Goal: Information Seeking & Learning: Learn about a topic

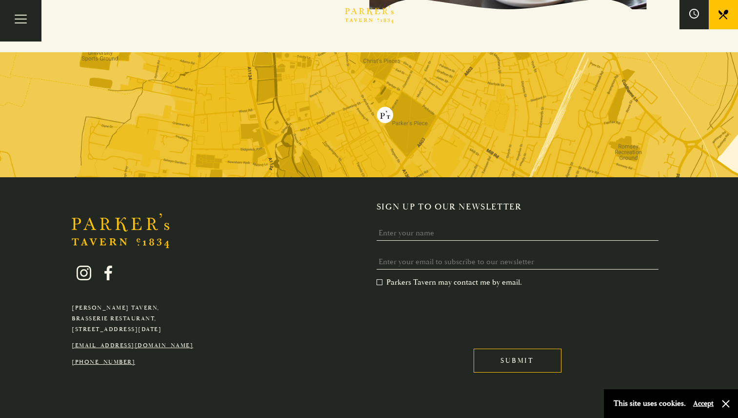
scroll to position [1969, 0]
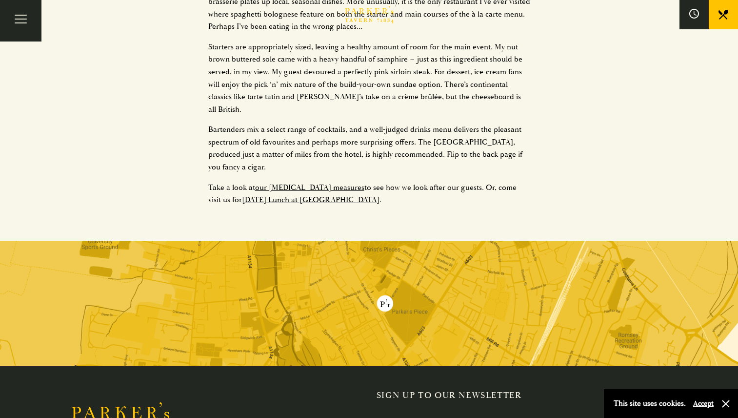
scroll to position [781, 0]
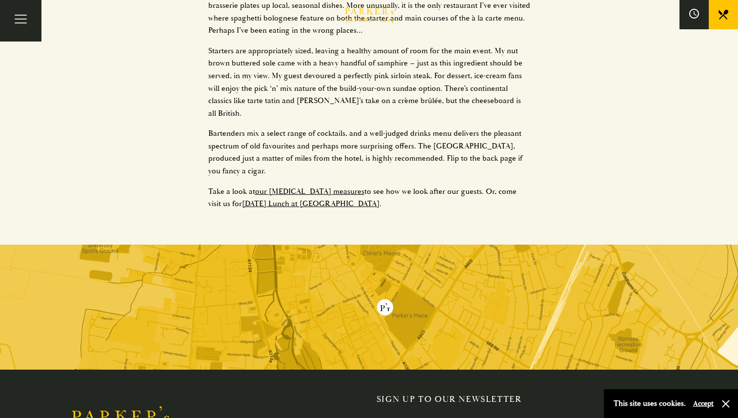
click at [284, 199] on link "Sunday Lunch at Parkers Tavern" at bounding box center [311, 204] width 138 height 10
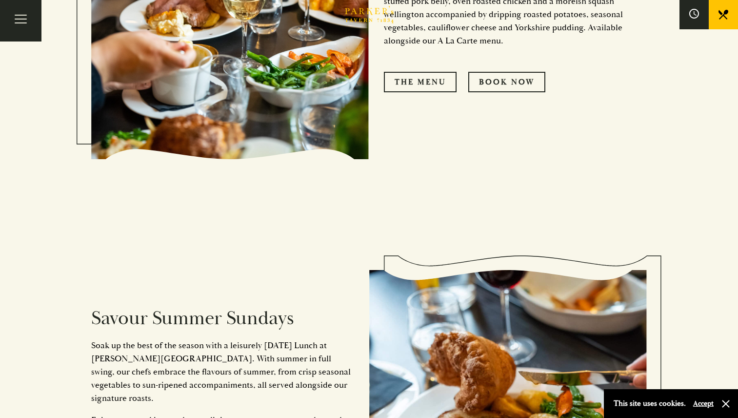
scroll to position [732, 0]
click at [424, 81] on link "The Menu" at bounding box center [420, 81] width 73 height 20
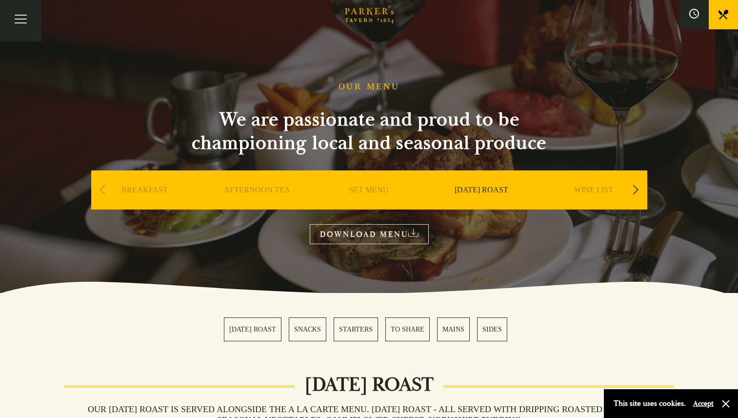
click at [133, 187] on link "BREAKFAST" at bounding box center [144, 204] width 46 height 39
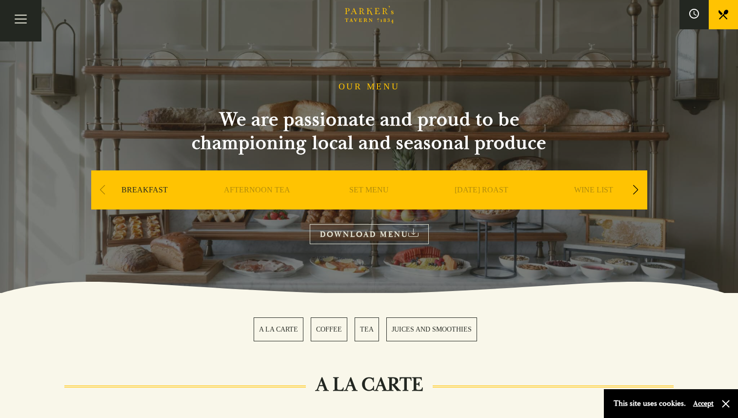
click at [486, 184] on div "[DATE] ROAST" at bounding box center [481, 204] width 107 height 68
click at [486, 187] on link "[DATE] ROAST" at bounding box center [482, 204] width 54 height 39
